Goal: Information Seeking & Learning: Compare options

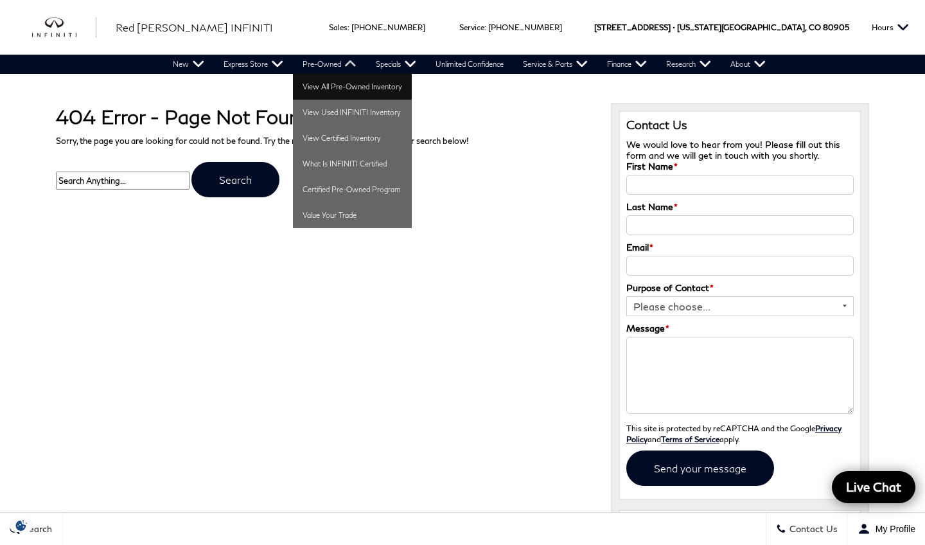
click at [326, 82] on link "View All Pre-Owned Inventory" at bounding box center [352, 87] width 119 height 26
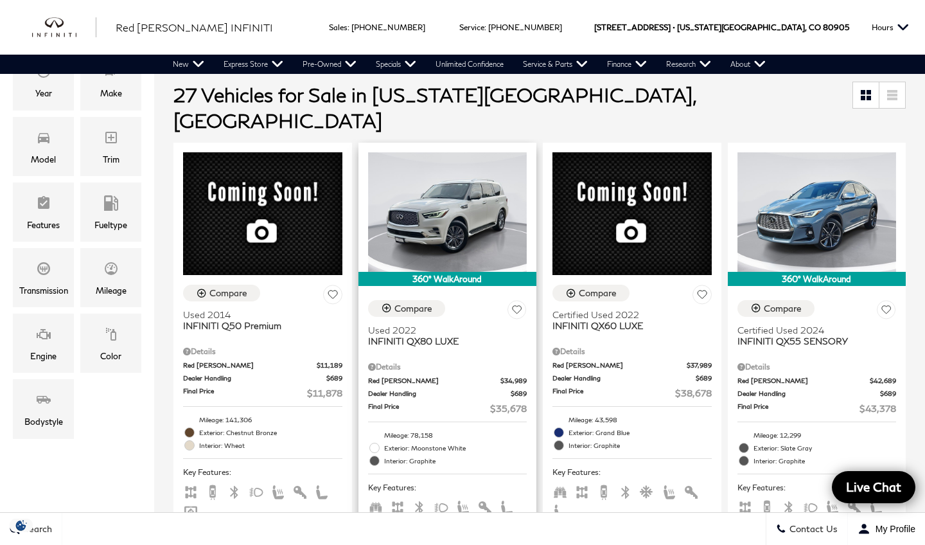
scroll to position [258, 0]
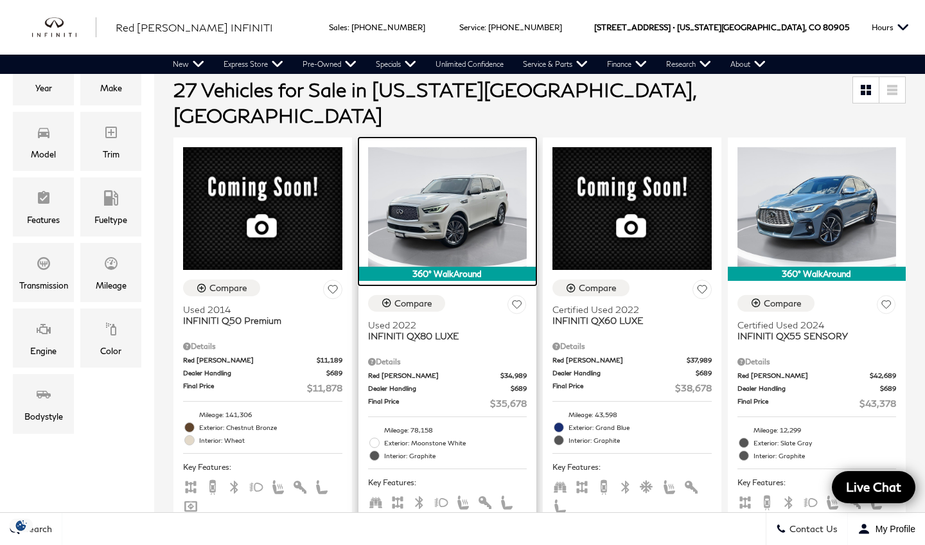
click at [464, 207] on img at bounding box center [447, 207] width 159 height 120
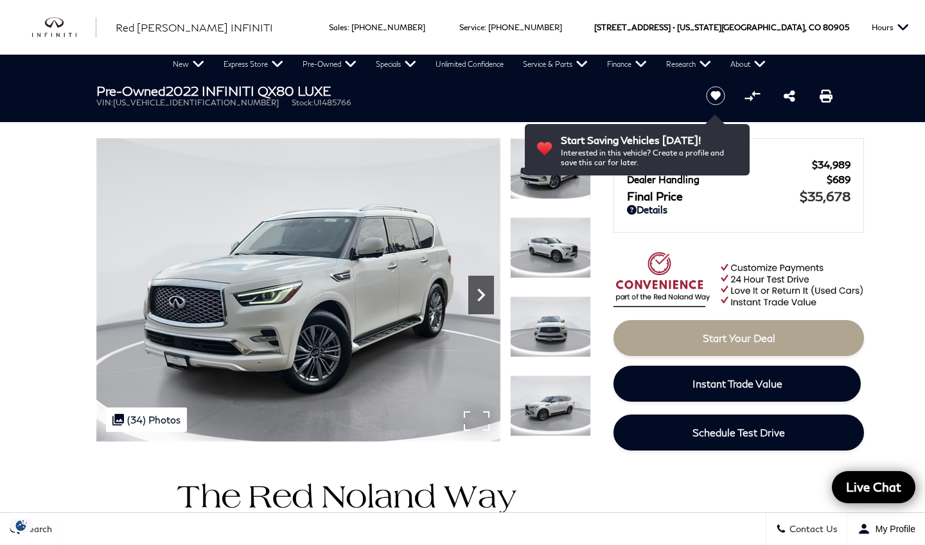
click at [486, 295] on icon "Next" at bounding box center [481, 295] width 26 height 26
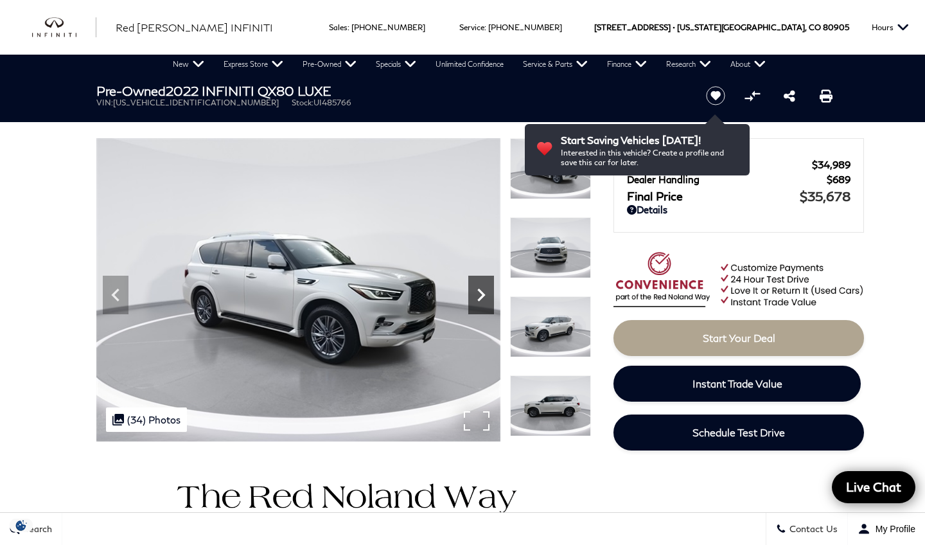
click at [484, 295] on icon "Next" at bounding box center [481, 295] width 8 height 13
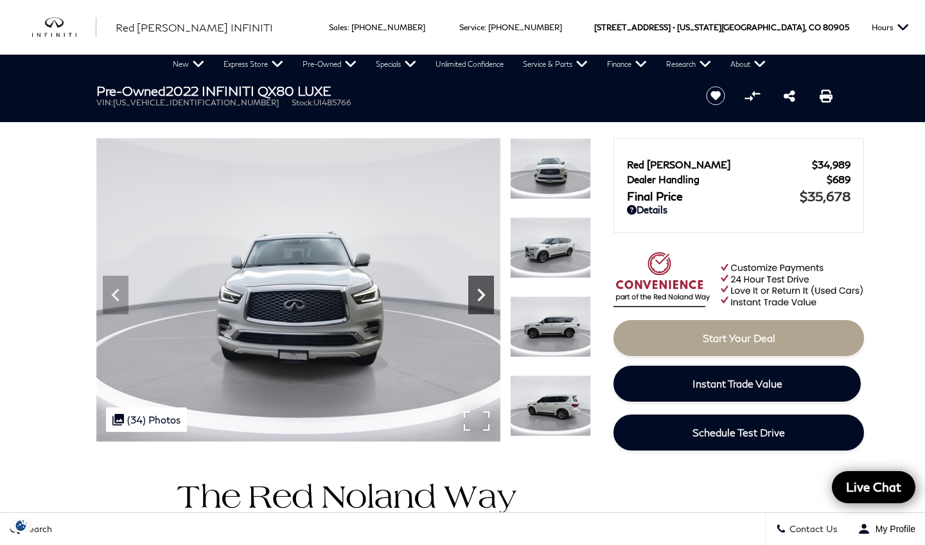
click at [484, 295] on icon "Next" at bounding box center [481, 295] width 8 height 13
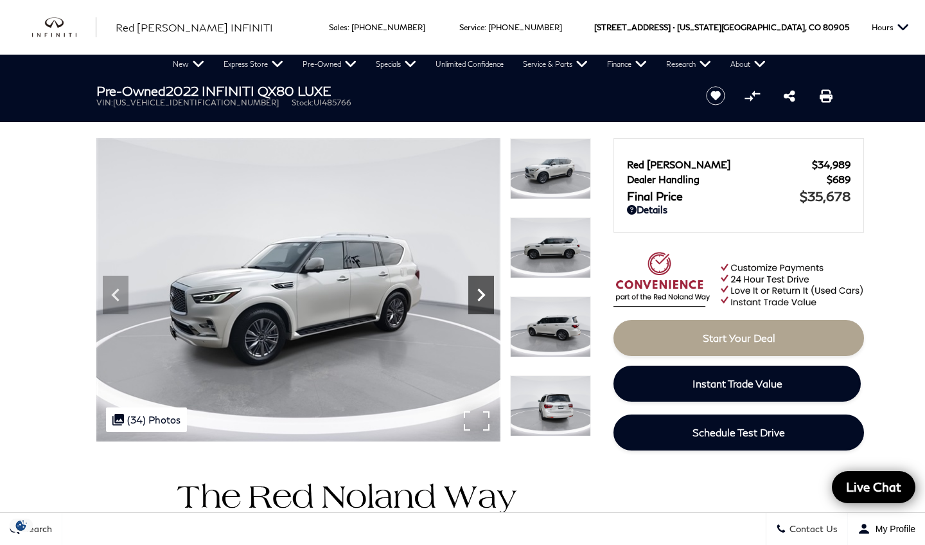
click at [484, 295] on icon "Next" at bounding box center [481, 295] width 8 height 13
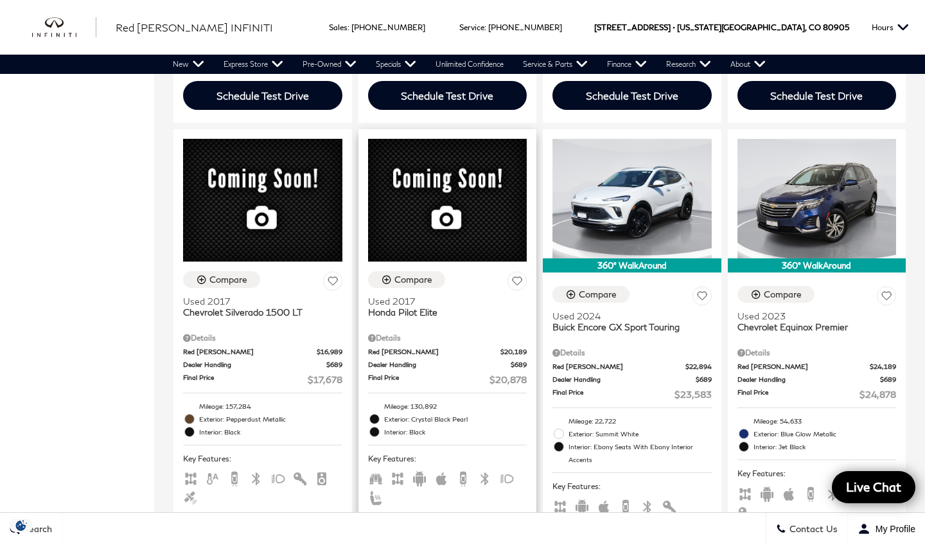
scroll to position [1633, 0]
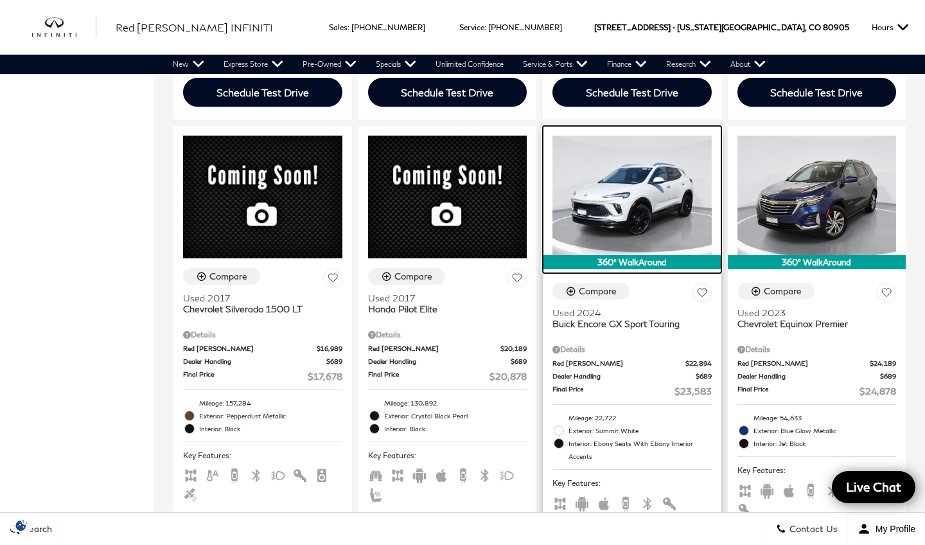
click at [655, 217] on img at bounding box center [632, 196] width 159 height 120
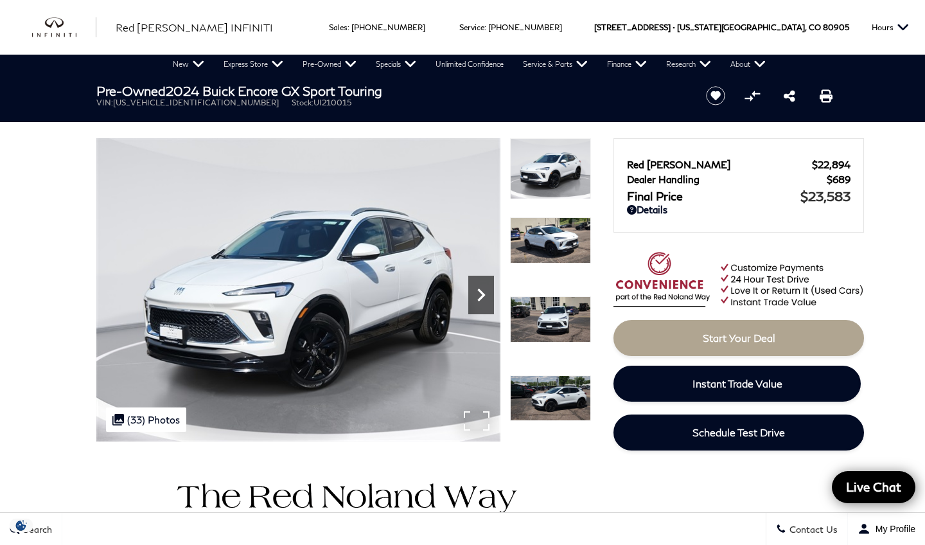
click at [479, 290] on icon "Next" at bounding box center [481, 295] width 8 height 13
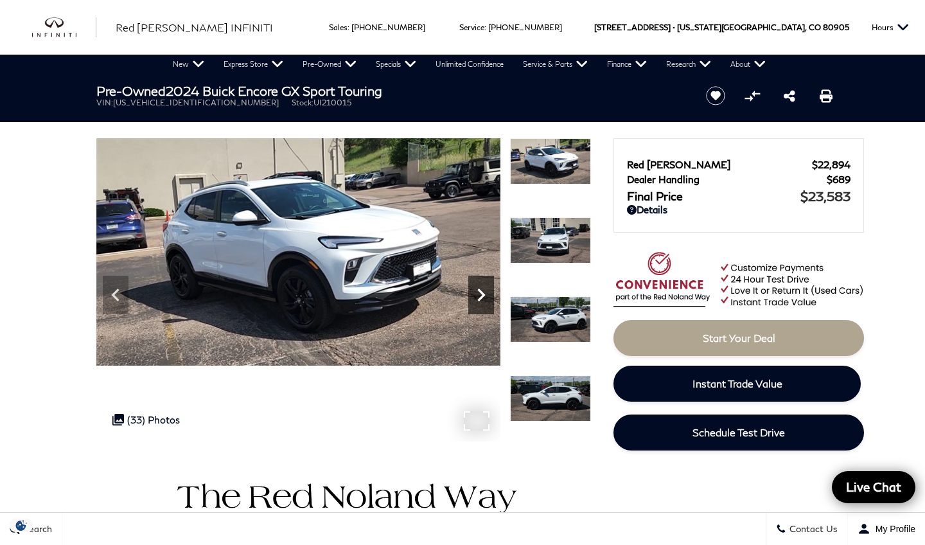
click at [479, 290] on icon "Next" at bounding box center [481, 295] width 8 height 13
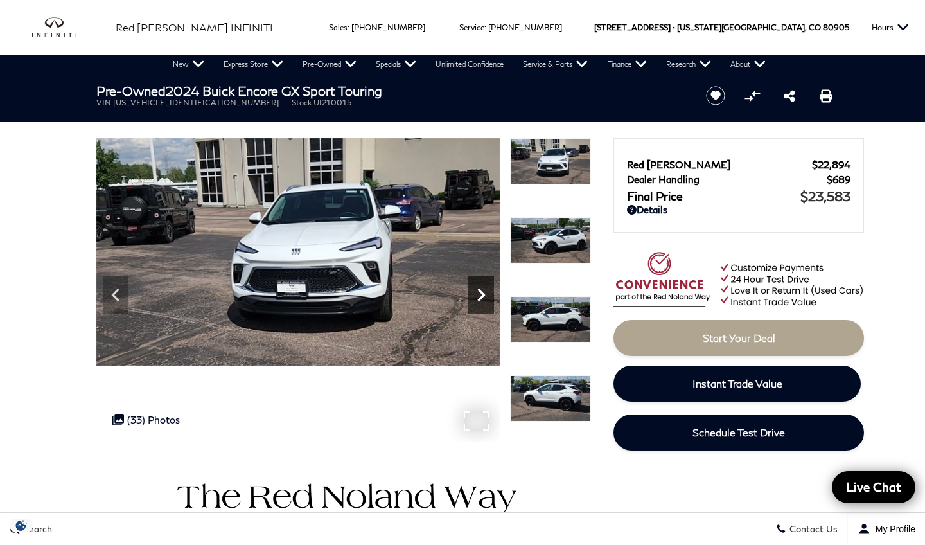
click at [479, 290] on icon "Next" at bounding box center [481, 295] width 8 height 13
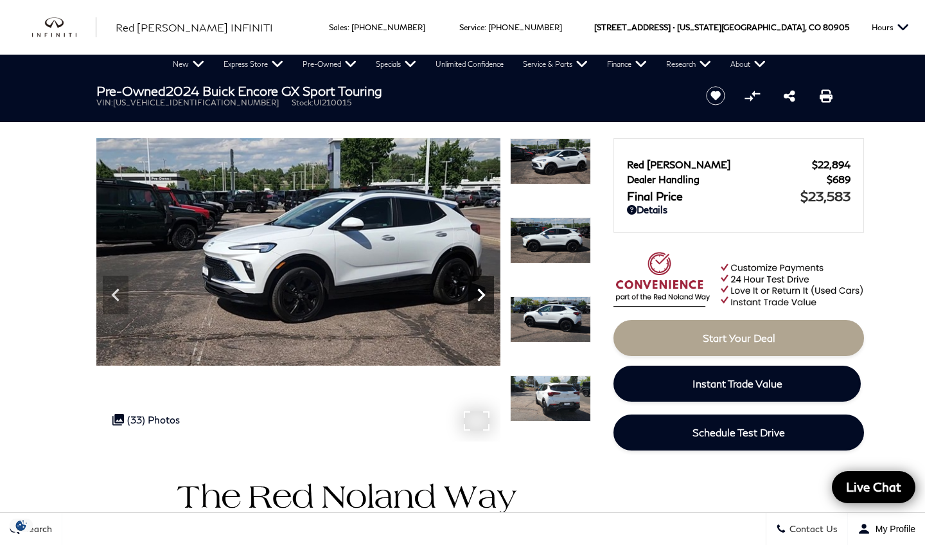
click at [479, 290] on icon "Next" at bounding box center [481, 295] width 8 height 13
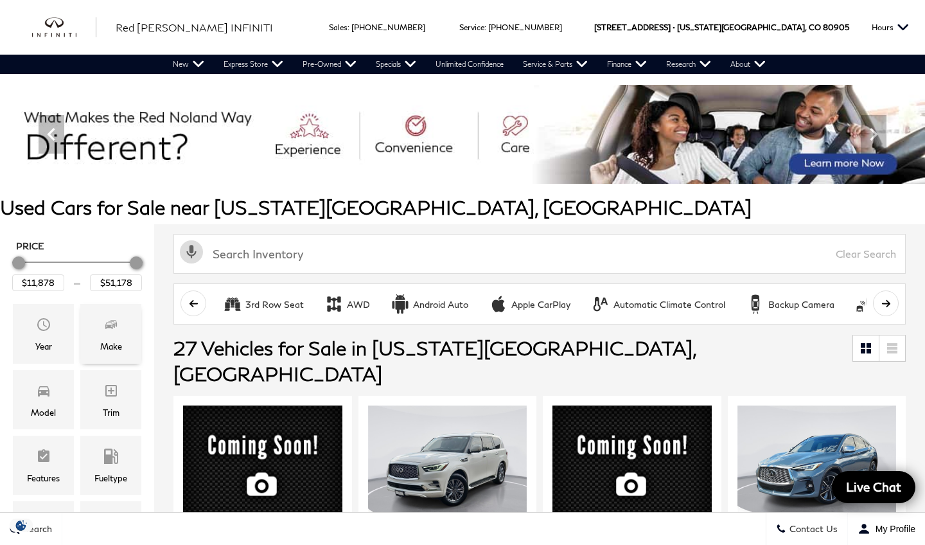
click at [114, 340] on div "Make" at bounding box center [111, 346] width 22 height 14
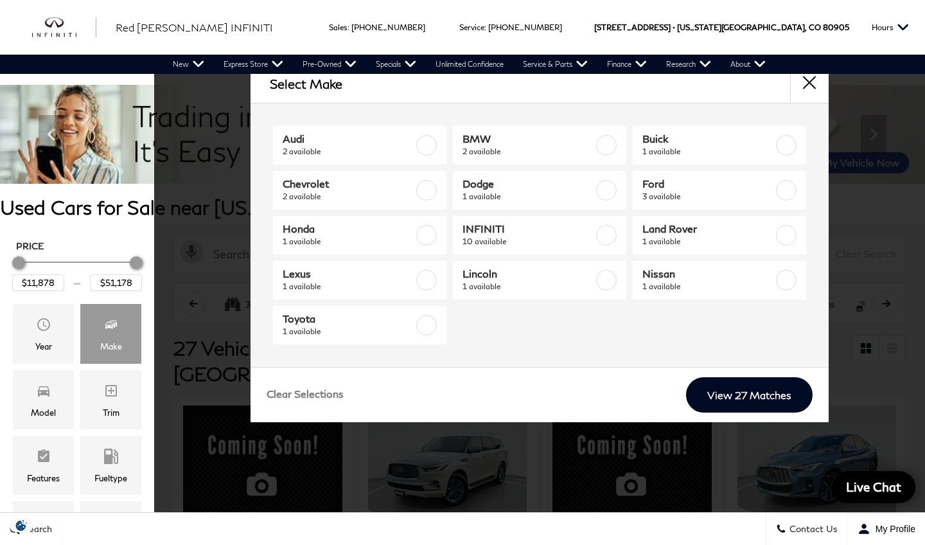
scroll to position [1633, 0]
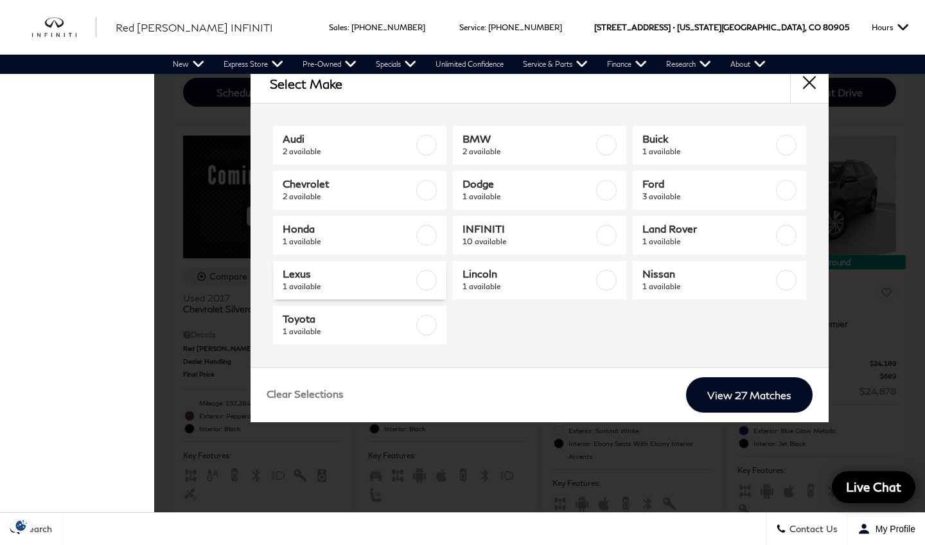
click at [429, 277] on label at bounding box center [426, 280] width 21 height 21
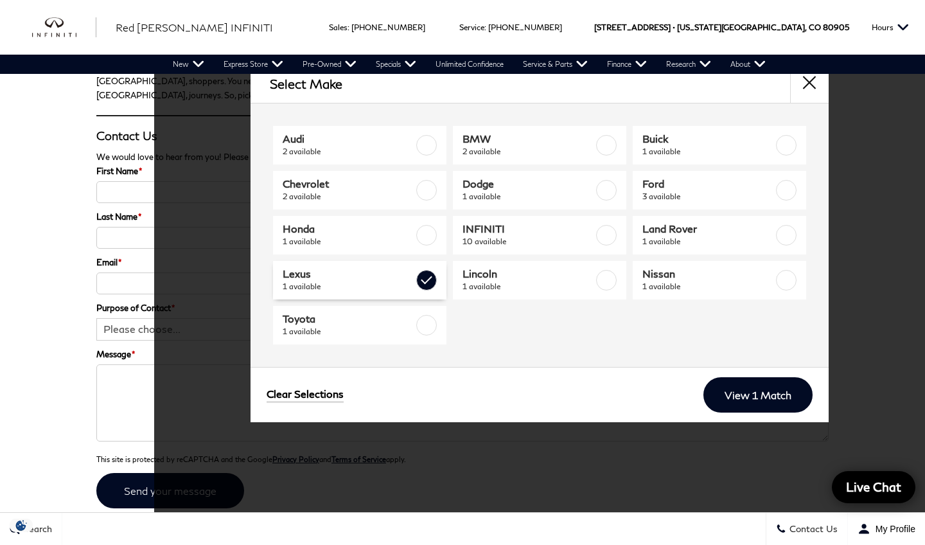
type input "$29,878"
checkbox input "true"
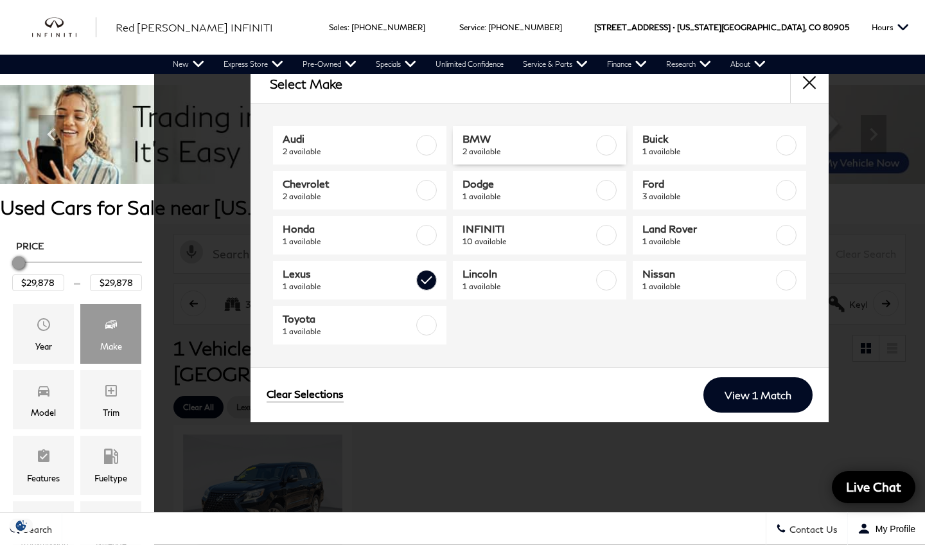
click at [605, 144] on label at bounding box center [606, 145] width 21 height 21
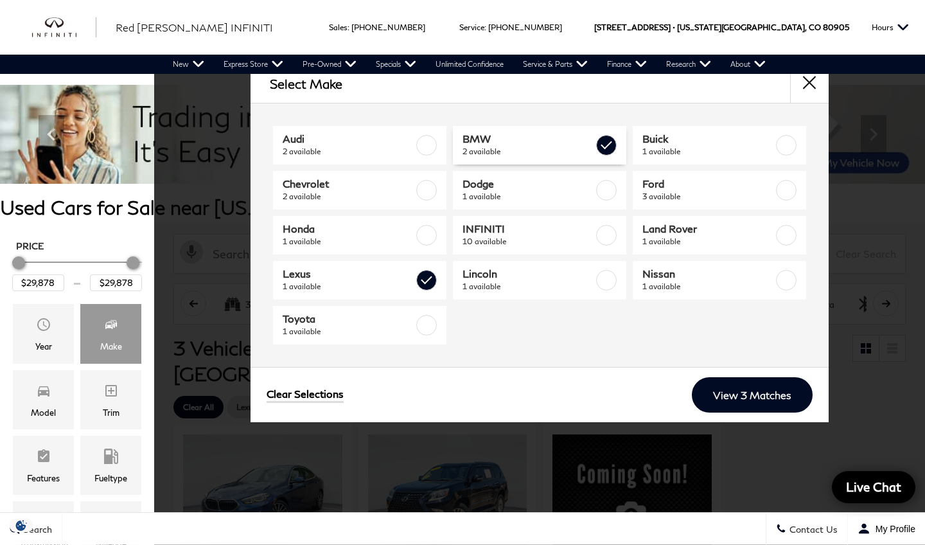
type input "$29,678"
type input "$38,378"
checkbox input "true"
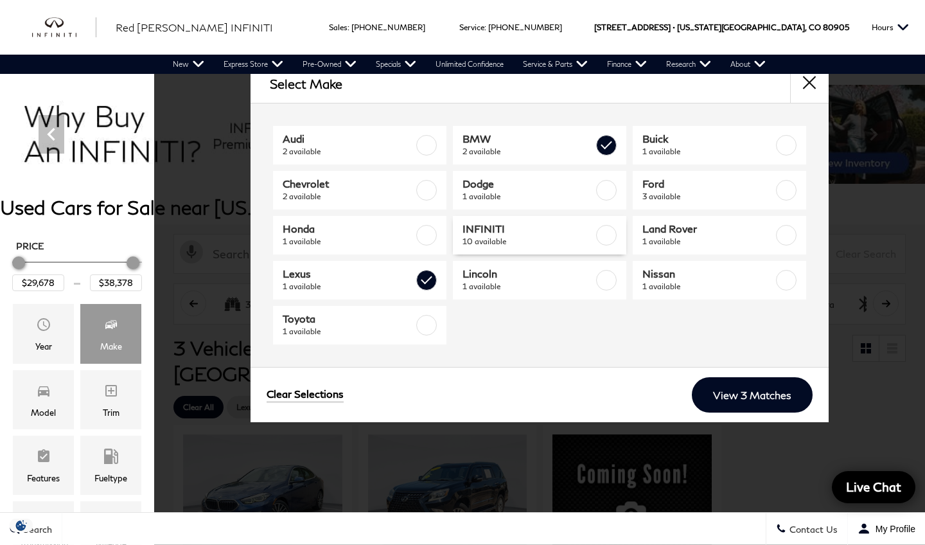
click at [607, 233] on label at bounding box center [606, 235] width 21 height 21
type input "$11,878"
type input "$51,178"
checkbox input "true"
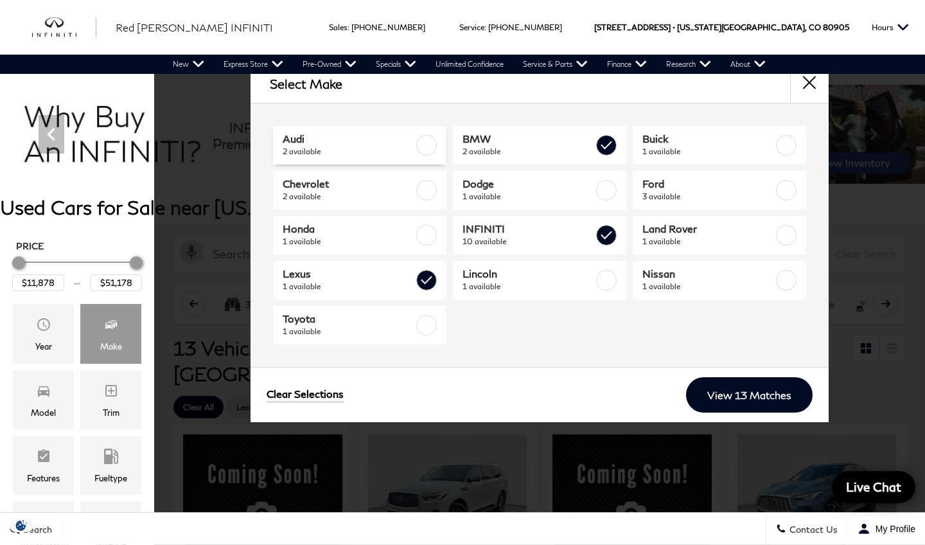
click at [427, 141] on label at bounding box center [426, 145] width 21 height 21
checkbox input "true"
click at [726, 400] on link "View 15 Matches" at bounding box center [749, 394] width 127 height 35
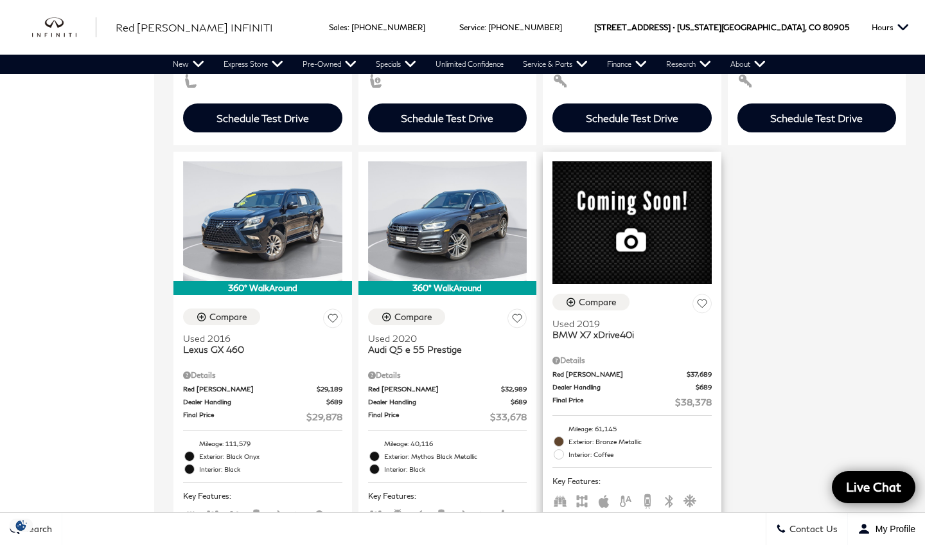
scroll to position [1616, 0]
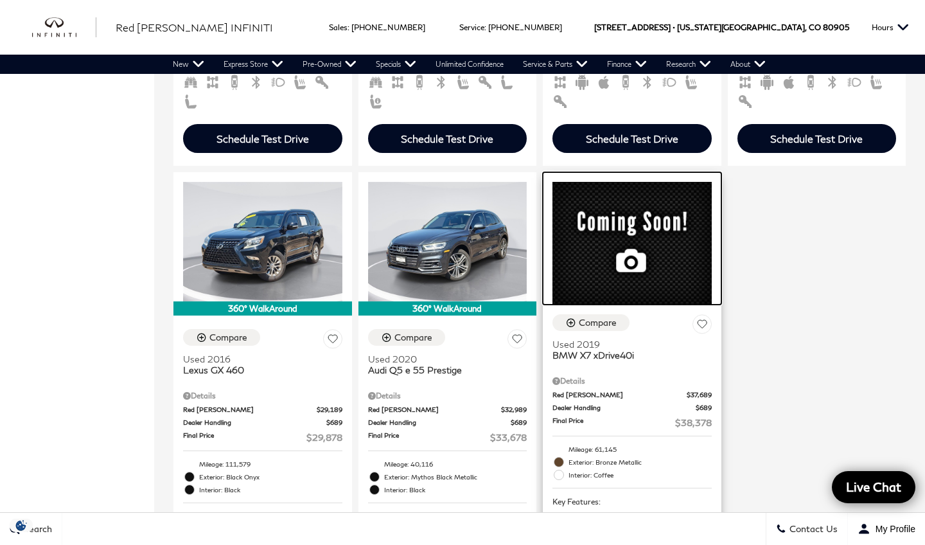
click at [614, 263] on div at bounding box center [632, 238] width 179 height 132
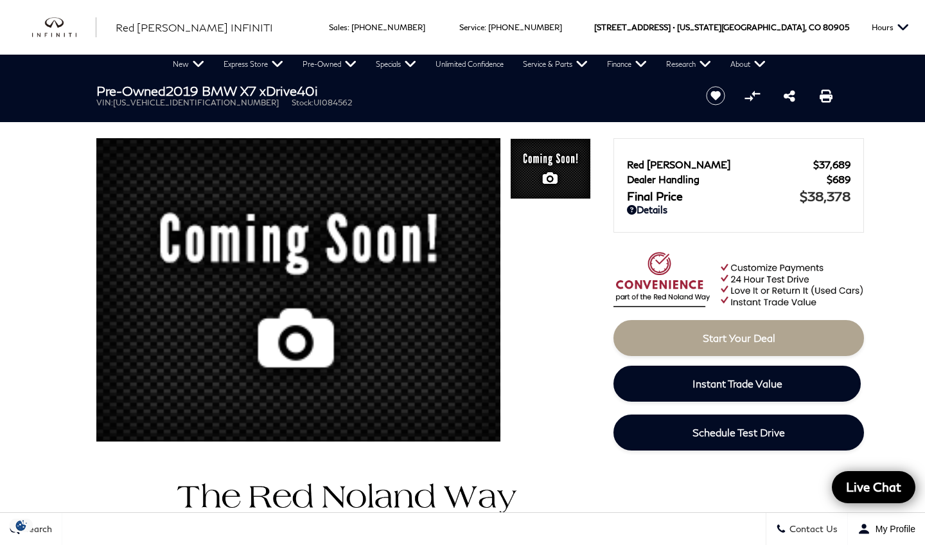
drag, startPoint x: 338, startPoint y: 91, endPoint x: 174, endPoint y: 87, distance: 163.9
click at [174, 87] on h1 "Pre-Owned 2019 BMW X7 xDrive40i" at bounding box center [390, 91] width 588 height 14
copy h1 "2019 BMW X7 xDrive40i"
